Goal: Task Accomplishment & Management: Complete application form

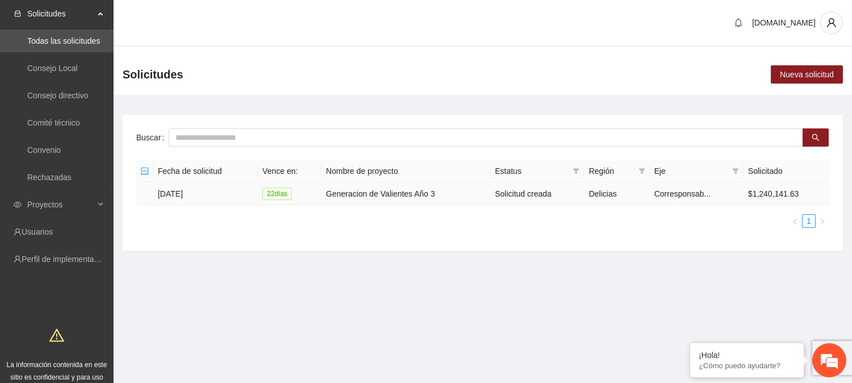
click at [183, 194] on td "[DATE]" at bounding box center [205, 193] width 104 height 23
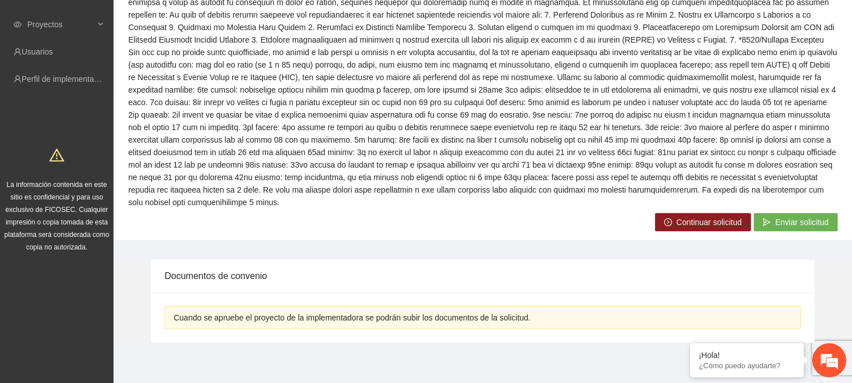
scroll to position [182, 0]
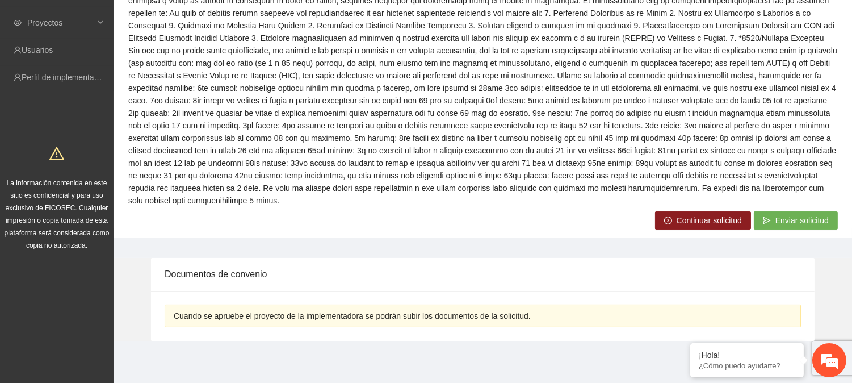
click at [711, 212] on button "Continuar solicitud" at bounding box center [703, 220] width 96 height 18
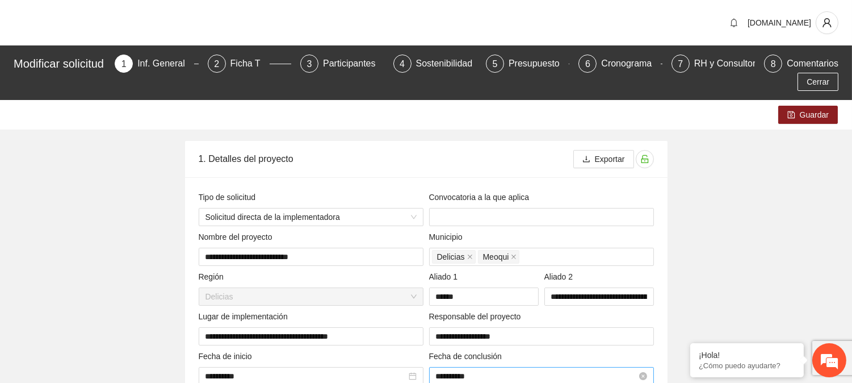
type input "**********"
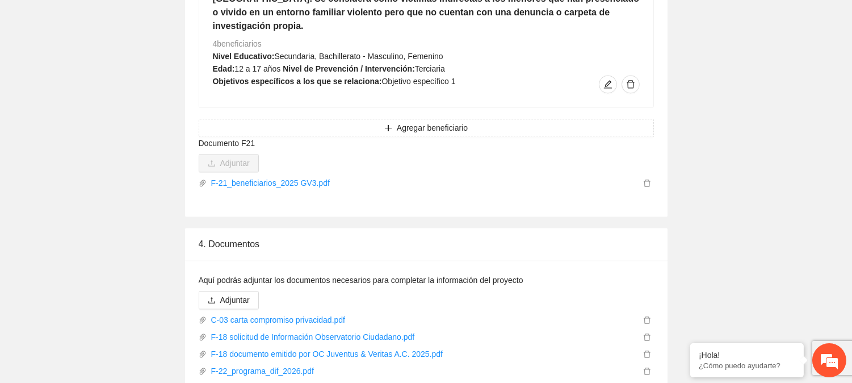
scroll to position [4080, 0]
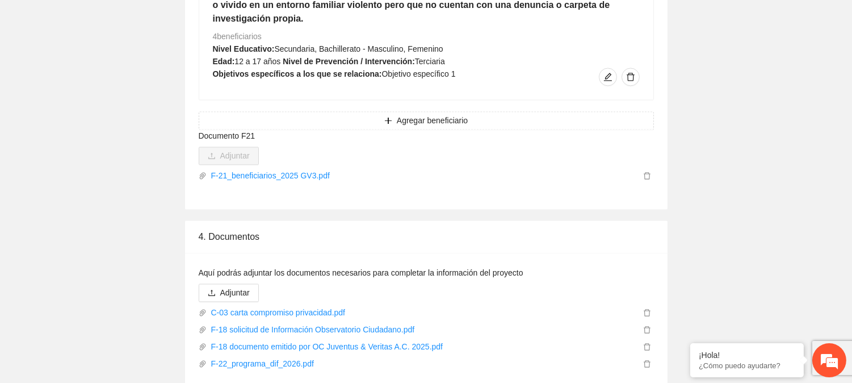
drag, startPoint x: 835, startPoint y: 365, endPoint x: 859, endPoint y: 344, distance: 32.2
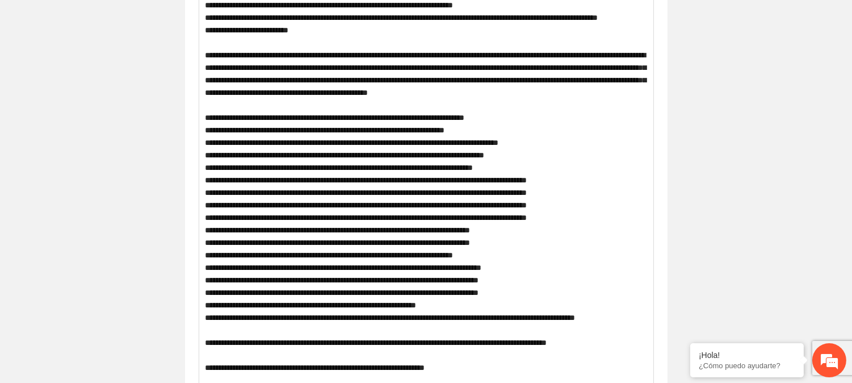
scroll to position [0, 0]
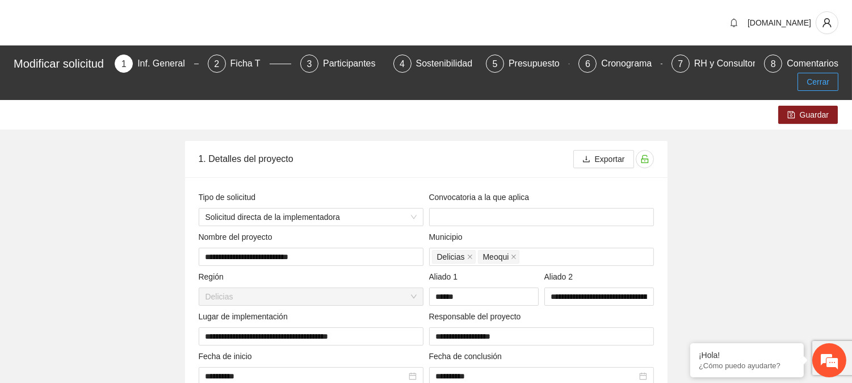
click at [818, 86] on span "Cerrar" at bounding box center [818, 82] width 23 height 12
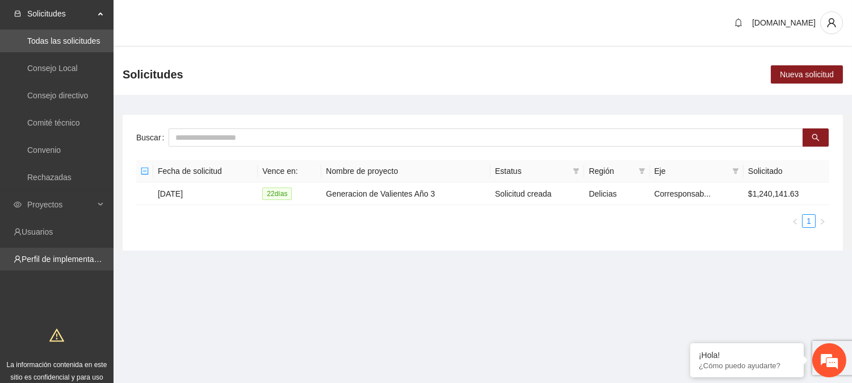
click at [51, 257] on link "Perfil de implementadora" at bounding box center [66, 258] width 89 height 9
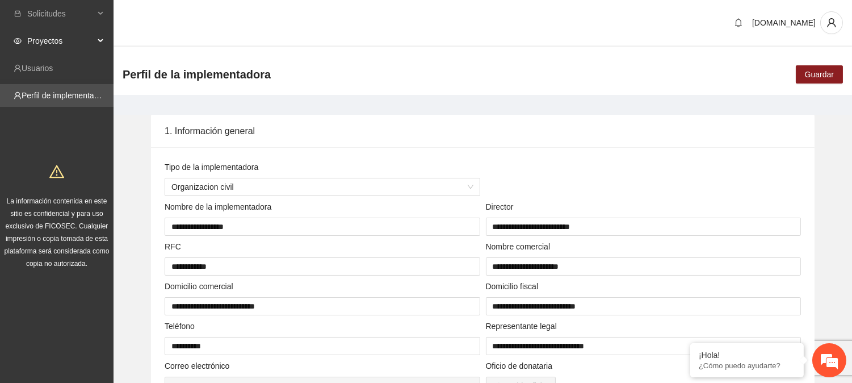
click at [47, 44] on span "Proyectos" at bounding box center [60, 41] width 67 height 23
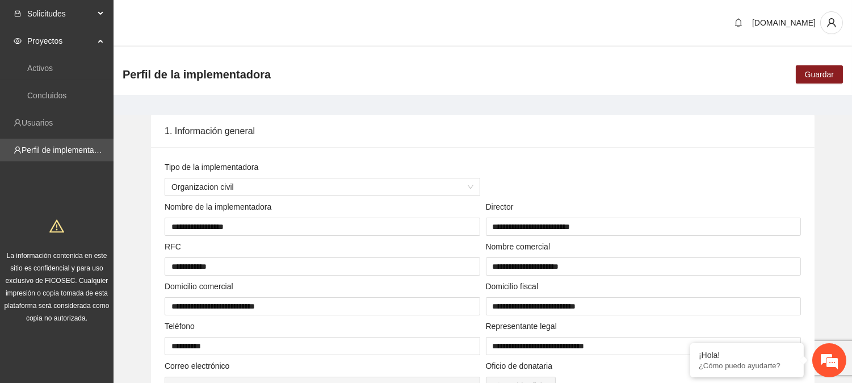
click at [65, 15] on span "Solicitudes" at bounding box center [60, 13] width 67 height 23
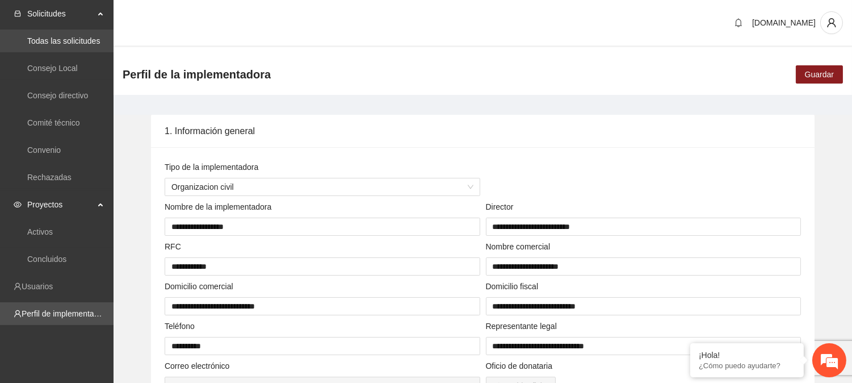
click at [64, 41] on link "Todas las solicitudes" at bounding box center [63, 40] width 73 height 9
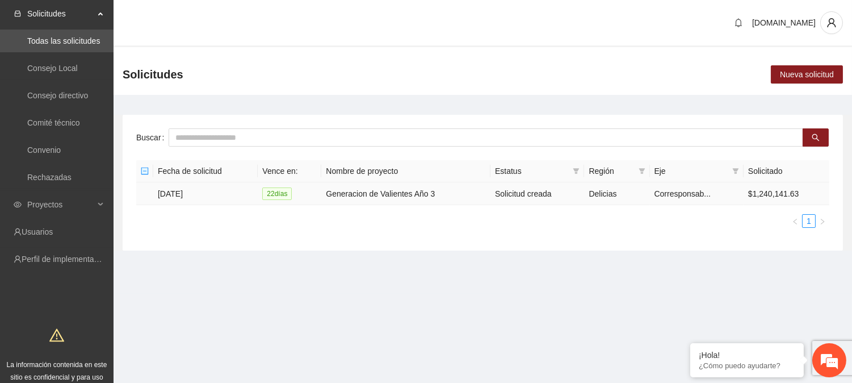
click at [220, 191] on td "[DATE]" at bounding box center [205, 193] width 104 height 23
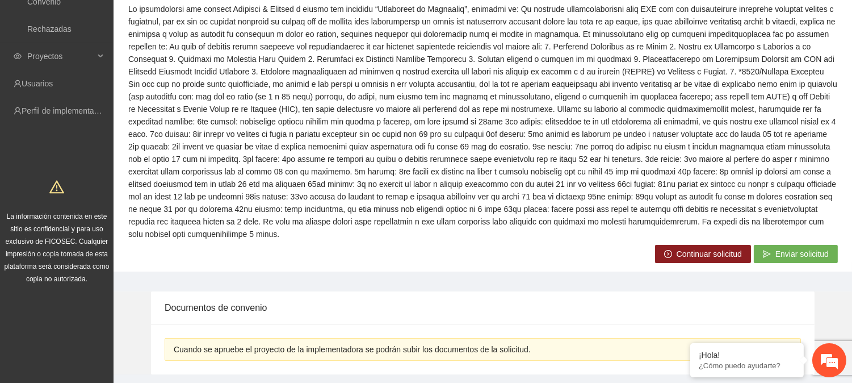
scroll to position [166, 0]
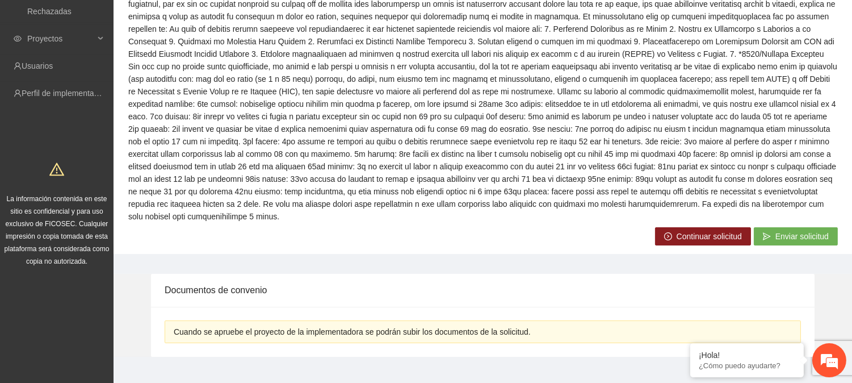
click at [689, 235] on span "Continuar solicitud" at bounding box center [709, 236] width 65 height 12
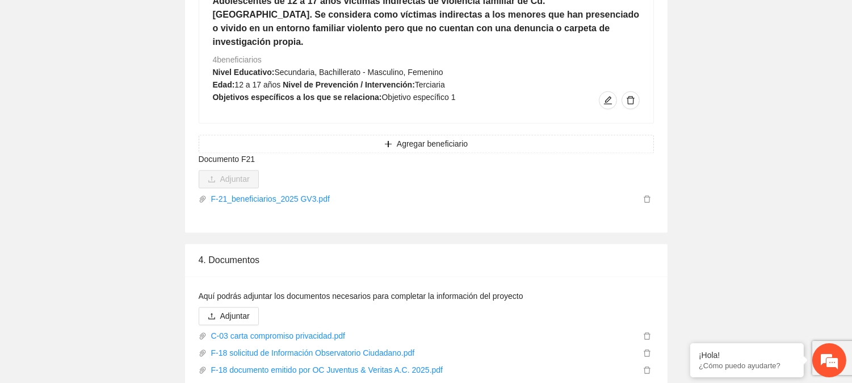
scroll to position [4064, 0]
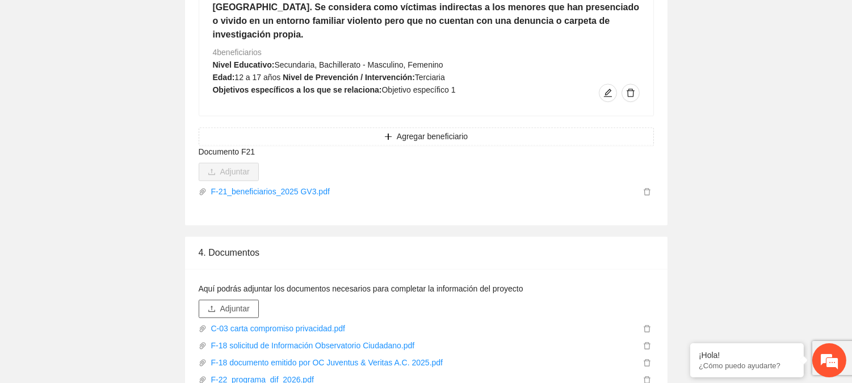
click at [226, 302] on span "Adjuntar" at bounding box center [235, 308] width 30 height 12
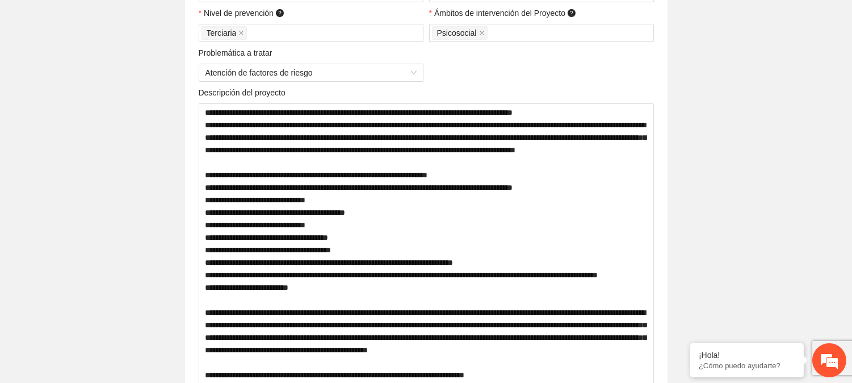
scroll to position [0, 0]
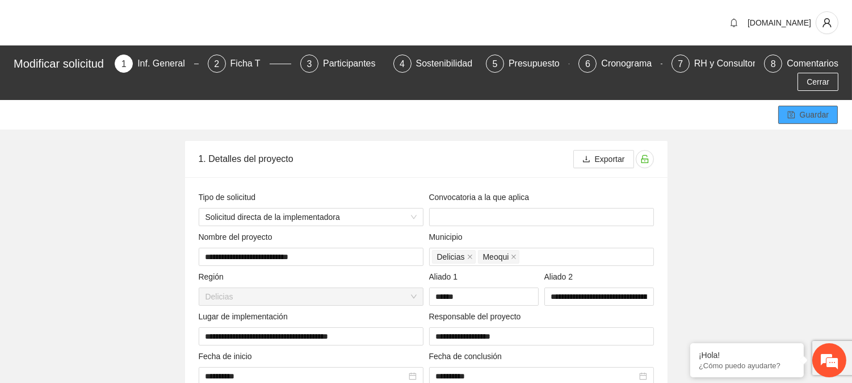
click at [813, 112] on span "Guardar" at bounding box center [814, 114] width 29 height 12
